Goal: Task Accomplishment & Management: Manage account settings

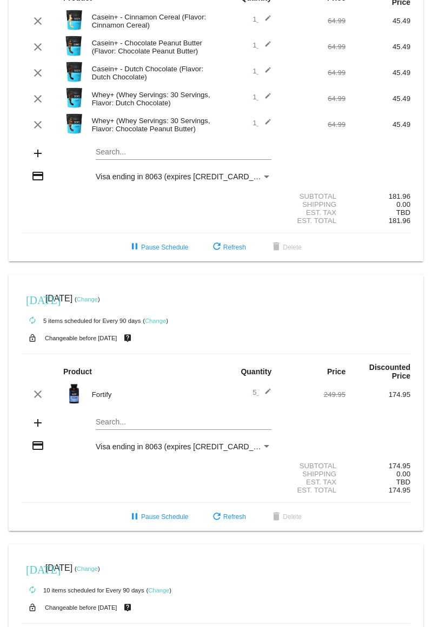
scroll to position [72, 0]
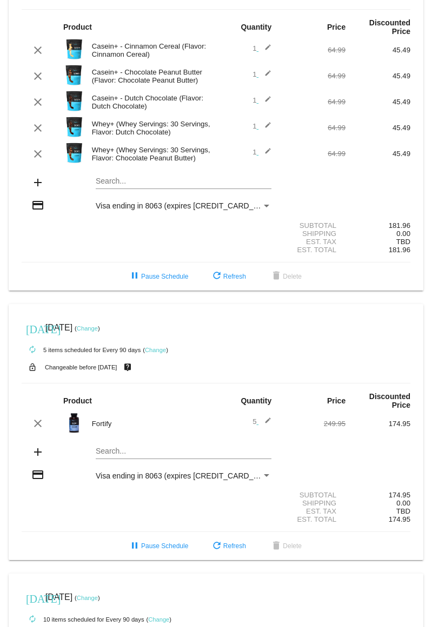
click at [266, 126] on mat-icon "edit" at bounding box center [264, 128] width 13 height 13
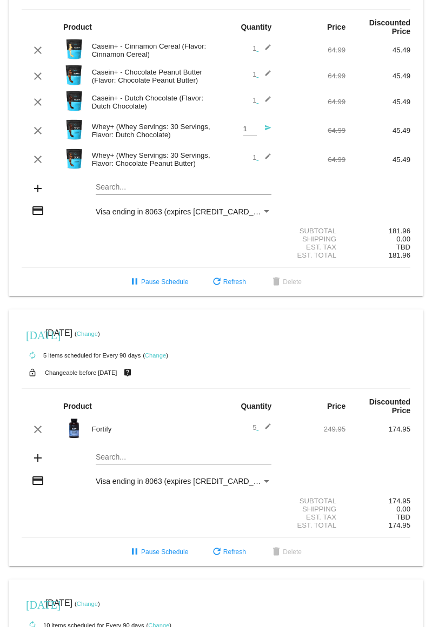
click at [263, 128] on mat-icon "send" at bounding box center [264, 130] width 13 height 13
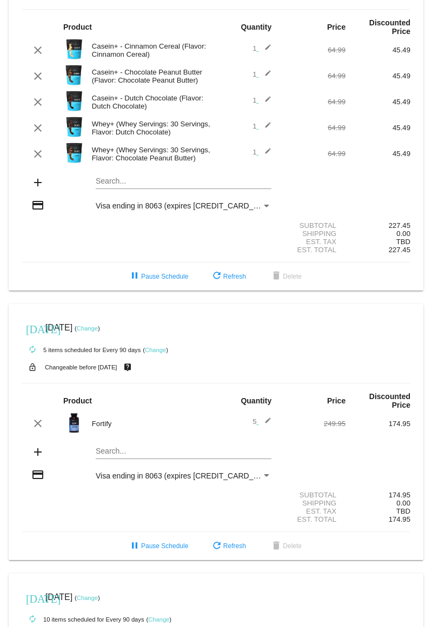
click at [155, 128] on div "Whey+ (Whey Servings: 30 Servings, Flavor: Dutch Chocolate)" at bounding box center [151, 128] width 130 height 16
click at [263, 125] on mat-icon "edit" at bounding box center [264, 128] width 13 height 13
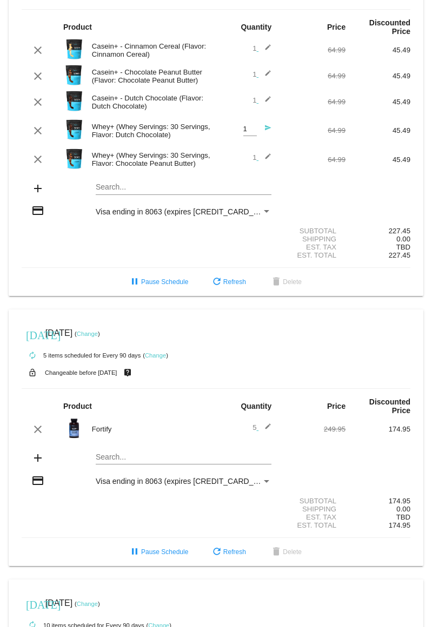
click at [263, 128] on mat-icon "send" at bounding box center [264, 130] width 13 height 13
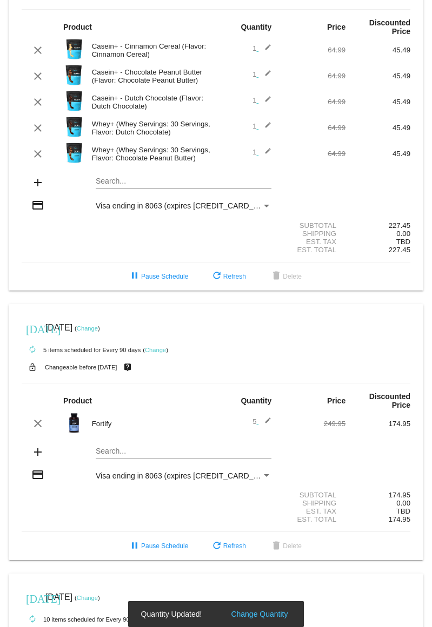
click at [133, 181] on mat-card "[DATE] [DATE] ( Change ) autorenew 5 items scheduled for Every 60 days ( Change…" at bounding box center [216, 110] width 415 height 360
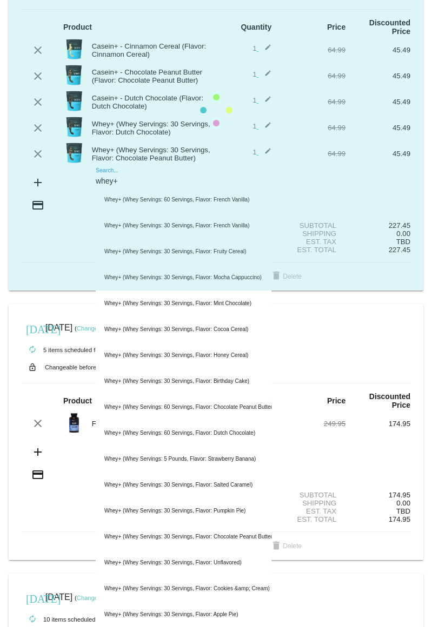
type input "whey+"
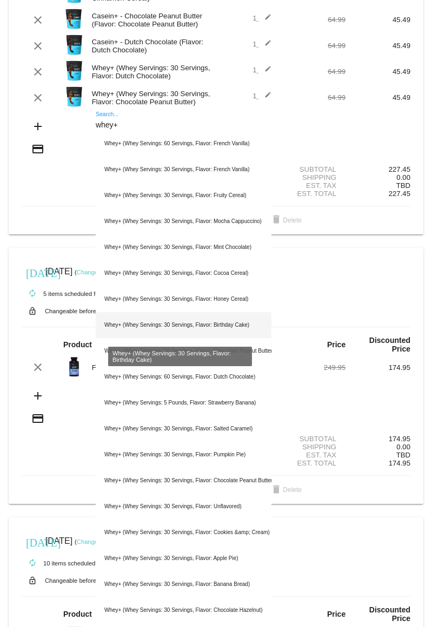
scroll to position [131, 0]
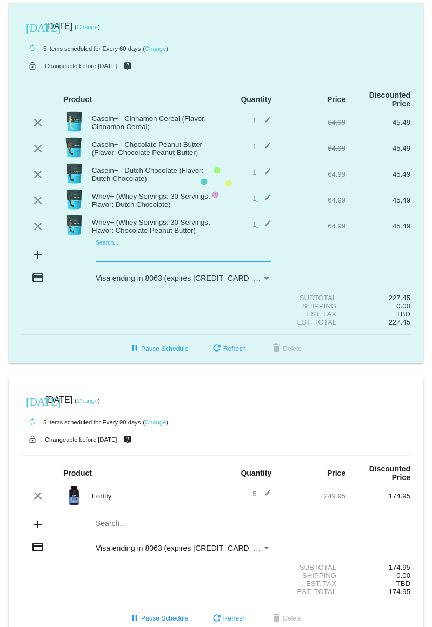
click at [111, 255] on mat-card "[DATE] [DATE] ( Change ) autorenew 5 items scheduled for Every 60 days ( Change…" at bounding box center [216, 183] width 415 height 360
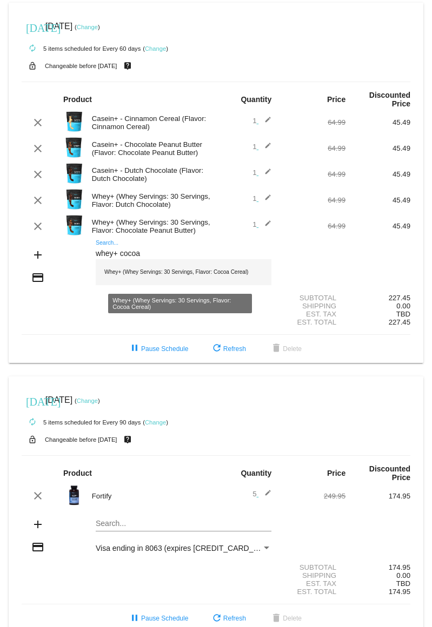
type input "whey+ cocoa"
click at [157, 267] on div "Whey+ (Whey Servings: 30 Servings, Flavor: Cocoa Cereal)" at bounding box center [184, 272] width 176 height 26
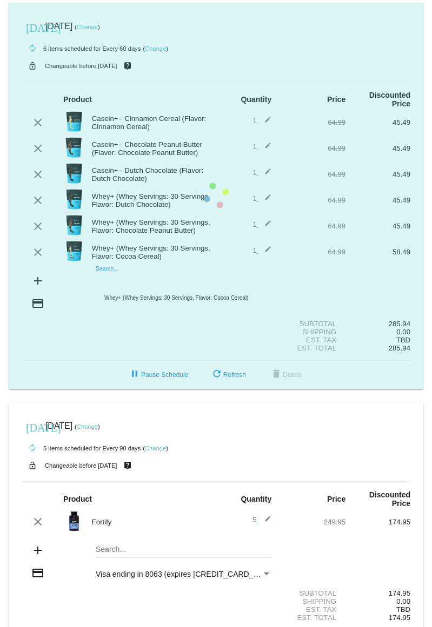
click at [130, 280] on mat-card "[DATE] [DATE] ( Change ) autorenew 6 items scheduled for Every 60 days ( Change…" at bounding box center [216, 196] width 415 height 386
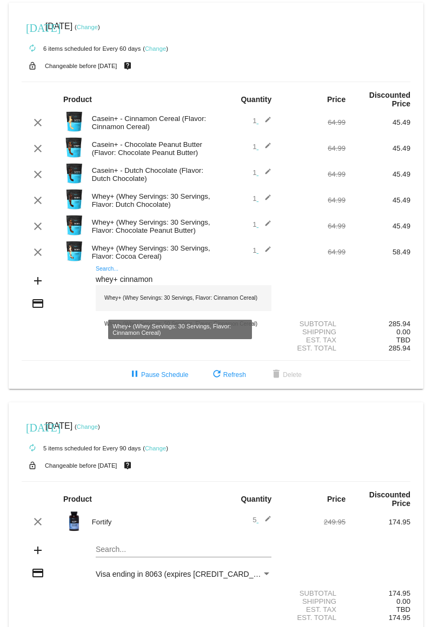
type input "whey+ cinnamon"
click at [129, 298] on div "Whey+ (Whey Servings: 30 Servings, Flavor: Cinnamon Cereal)" at bounding box center [184, 298] width 176 height 26
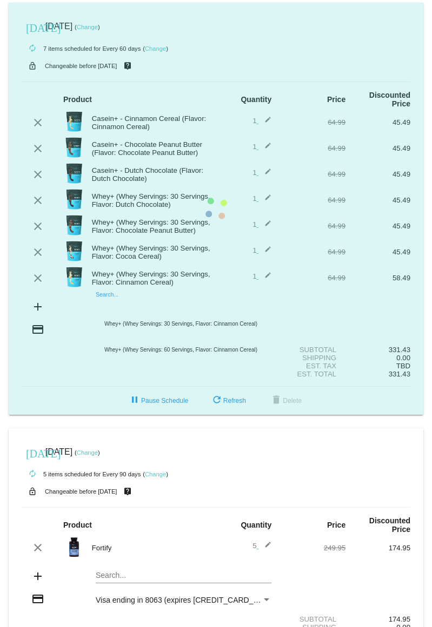
click at [128, 309] on mat-card "[DATE] [DATE] ( Change ) autorenew 7 items scheduled for Every 60 days ( Change…" at bounding box center [216, 209] width 415 height 412
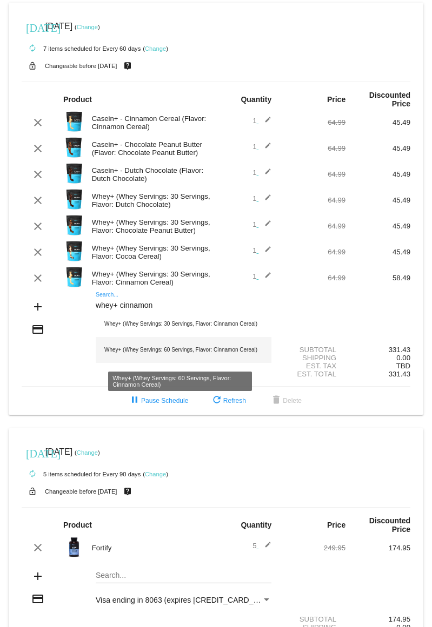
type input "whey+ cinnamon"
click at [151, 324] on div "Whey+ (Whey Servings: 60 Servings, Flavor: Cinnamon Cereal)" at bounding box center [184, 350] width 176 height 26
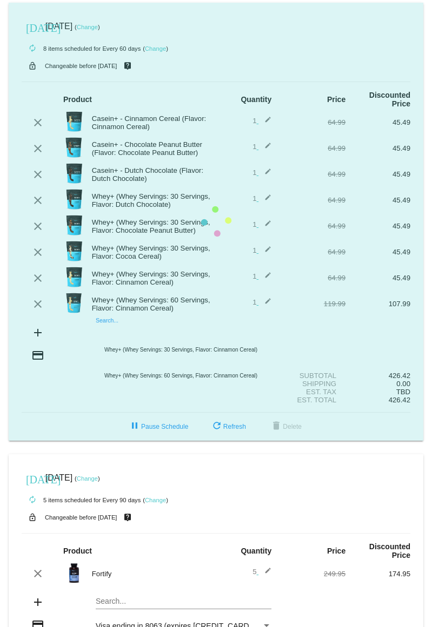
click at [192, 324] on mat-card "[DATE] [DATE] ( Change ) autorenew 8 items scheduled for Every 60 days ( Change…" at bounding box center [216, 222] width 415 height 438
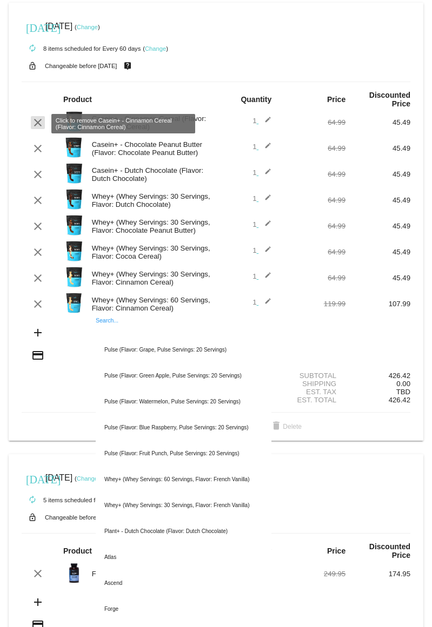
click at [37, 125] on mat-icon "clear" at bounding box center [37, 122] width 13 height 13
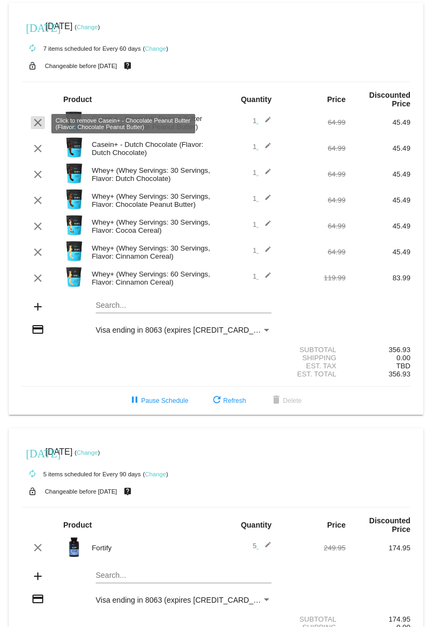
click at [37, 126] on mat-icon "clear" at bounding box center [37, 122] width 13 height 13
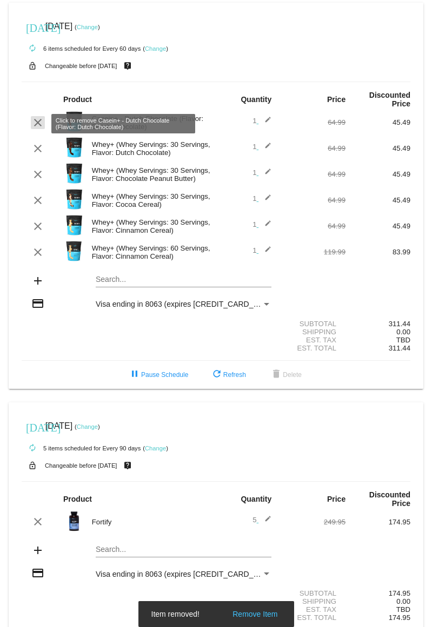
click at [36, 124] on mat-icon "clear" at bounding box center [37, 122] width 13 height 13
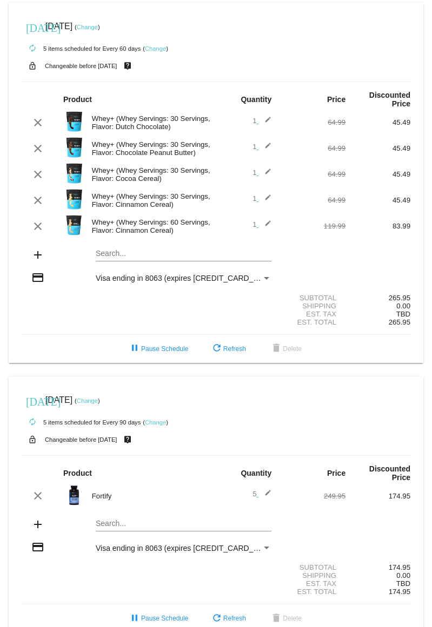
click at [263, 199] on mat-icon "edit" at bounding box center [264, 200] width 13 height 13
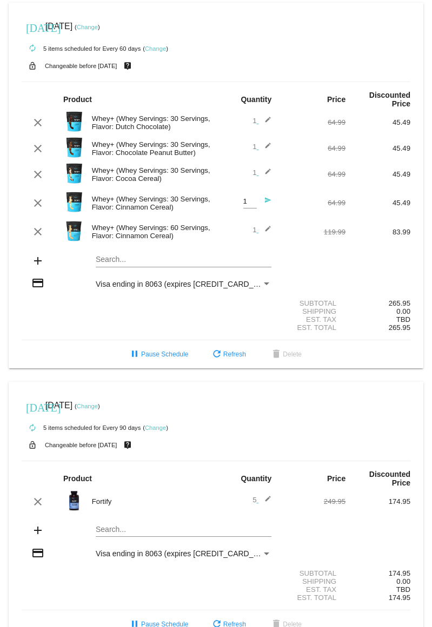
type input "2"
click at [249, 201] on input "2" at bounding box center [250, 202] width 14 height 8
click at [216, 203] on div "2 Quantity send" at bounding box center [248, 203] width 65 height 29
click at [261, 203] on mat-icon "send" at bounding box center [264, 203] width 13 height 13
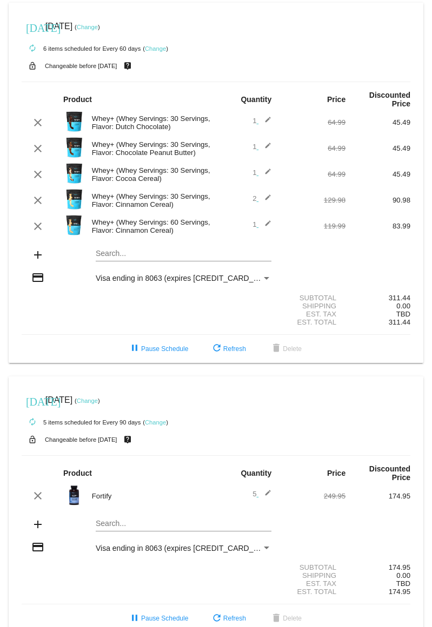
click at [98, 28] on link "Change" at bounding box center [87, 27] width 21 height 6
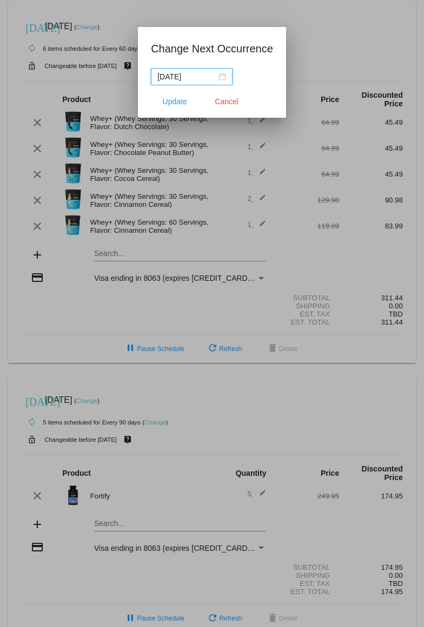
click at [218, 76] on div "[DATE]" at bounding box center [191, 77] width 69 height 12
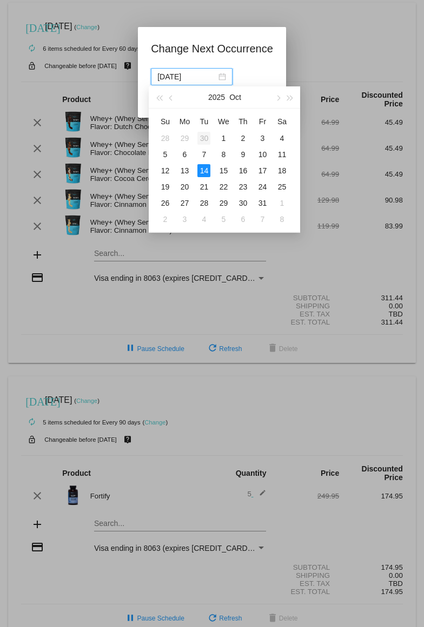
click at [204, 137] on div "30" at bounding box center [203, 138] width 13 height 13
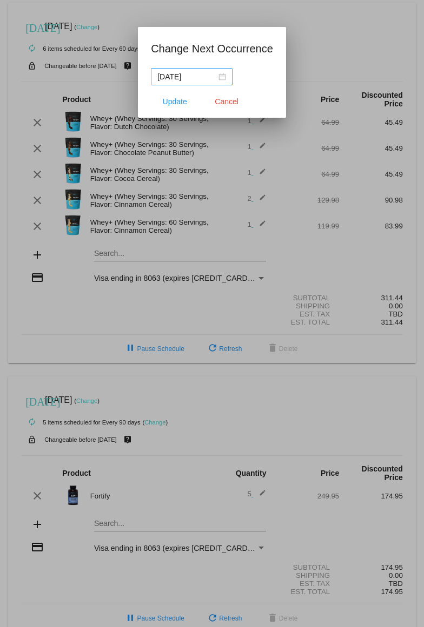
click at [218, 77] on div "[DATE]" at bounding box center [191, 77] width 69 height 12
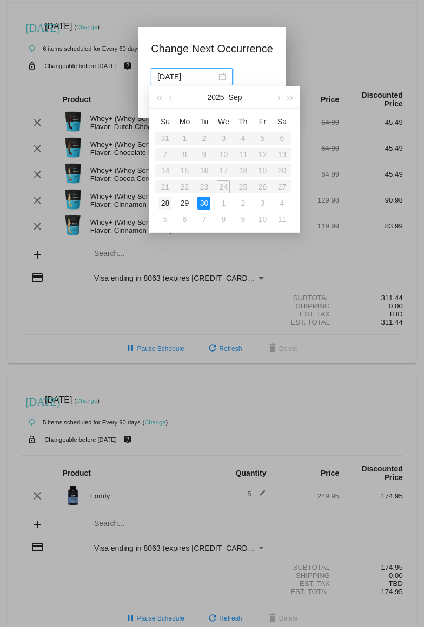
click at [167, 203] on div "28" at bounding box center [164, 203] width 13 height 13
type input "[DATE]"
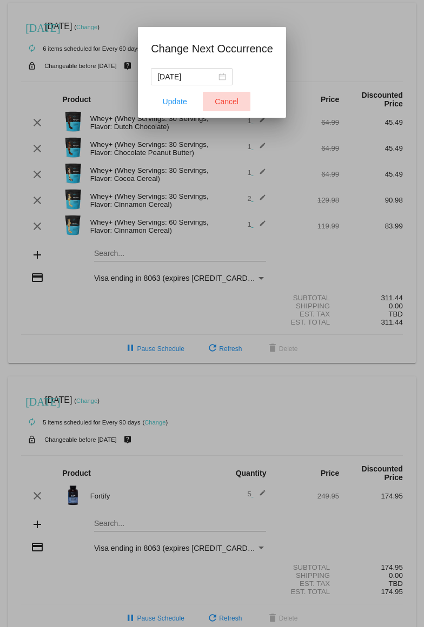
click at [234, 99] on span "Cancel" at bounding box center [227, 101] width 24 height 9
